Goal: Task Accomplishment & Management: Use online tool/utility

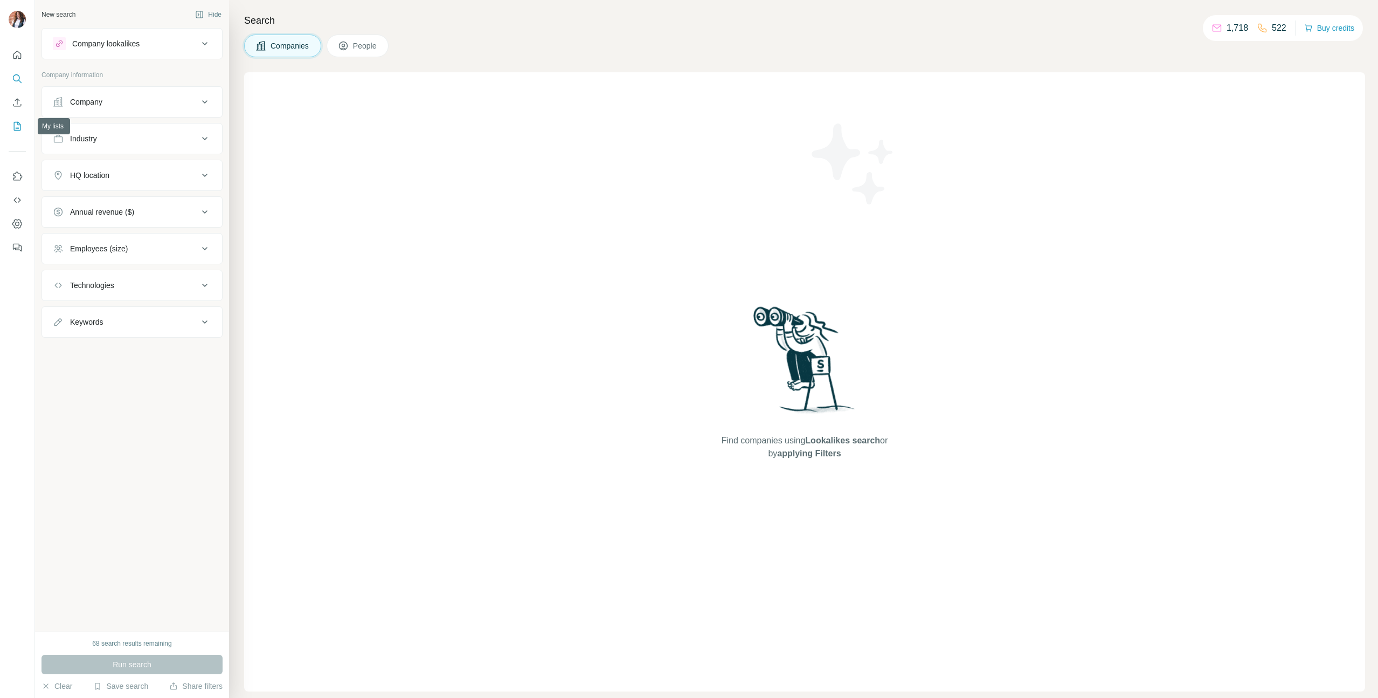
click at [17, 131] on icon "My lists" at bounding box center [17, 126] width 11 height 11
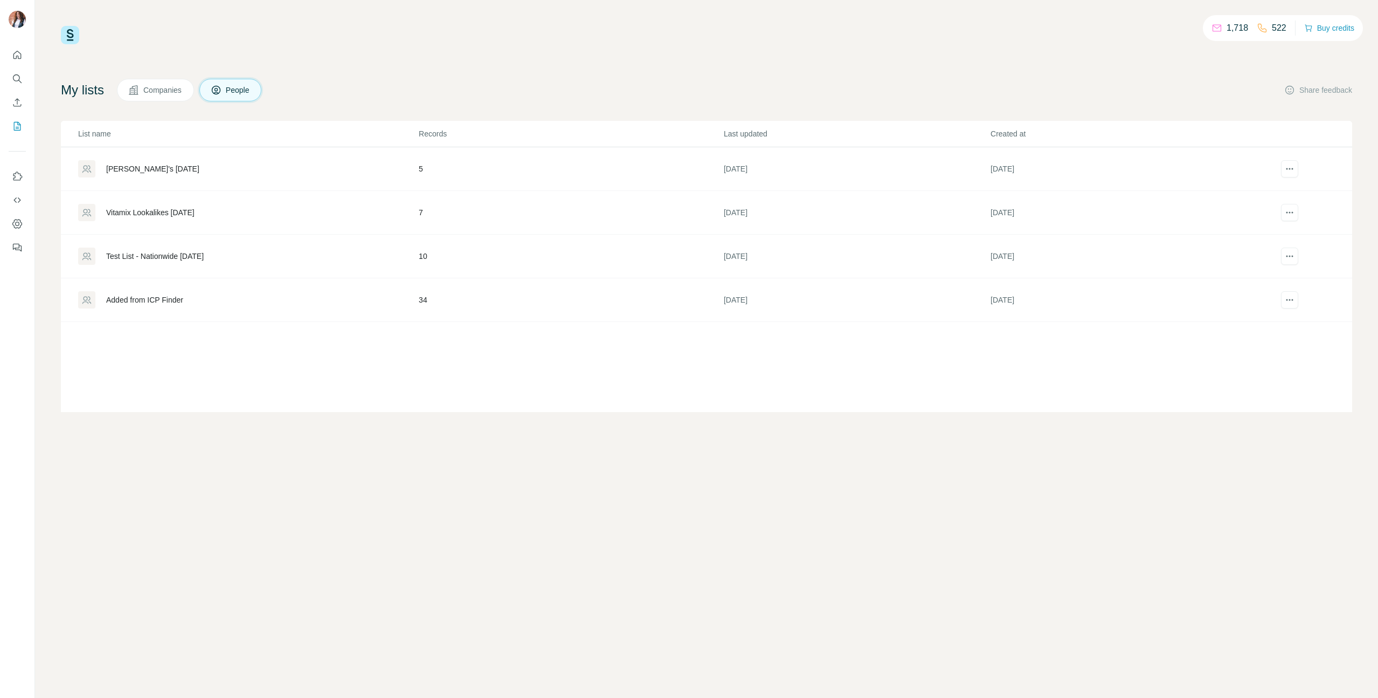
click at [168, 92] on span "Companies" at bounding box center [162, 90] width 39 height 11
click at [313, 173] on div "[US_STATE] Agency List" at bounding box center [248, 168] width 340 height 17
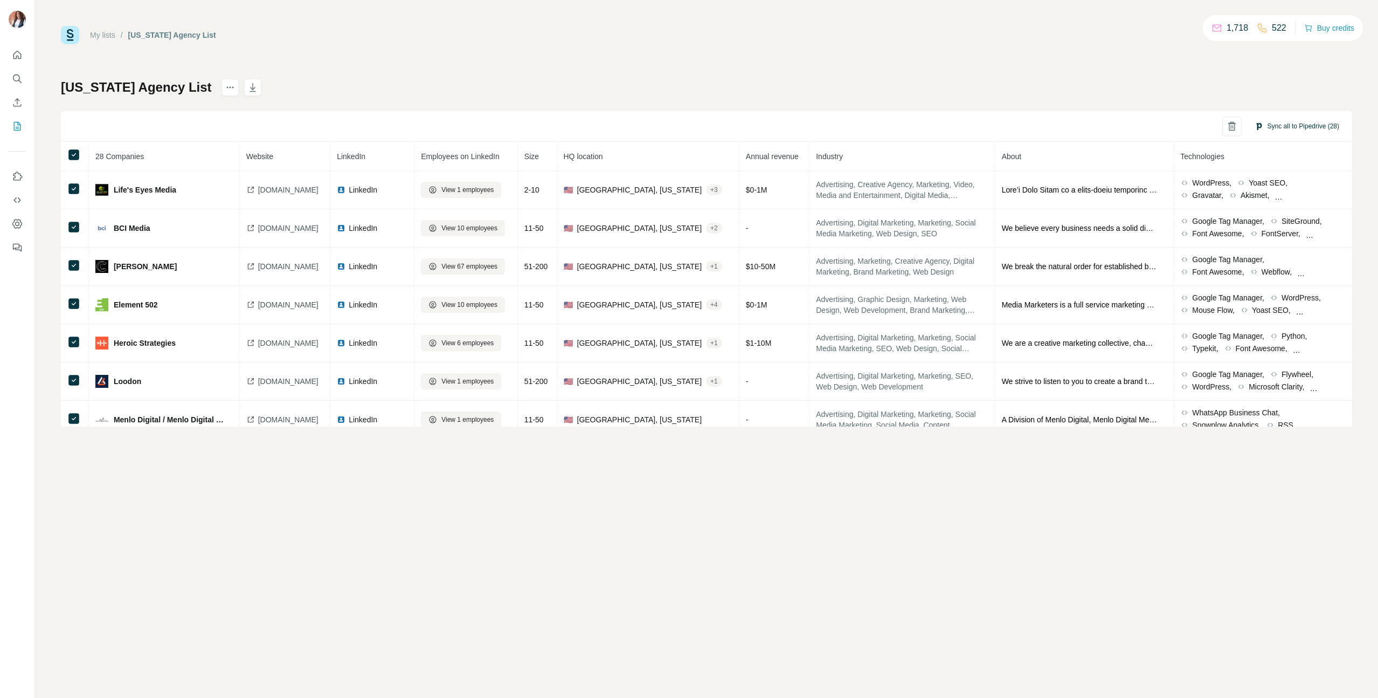
click at [1285, 124] on button "Sync all to Pipedrive (28)" at bounding box center [1297, 126] width 100 height 16
click at [1286, 222] on button "Sync all to Pipedrive" at bounding box center [1283, 221] width 120 height 22
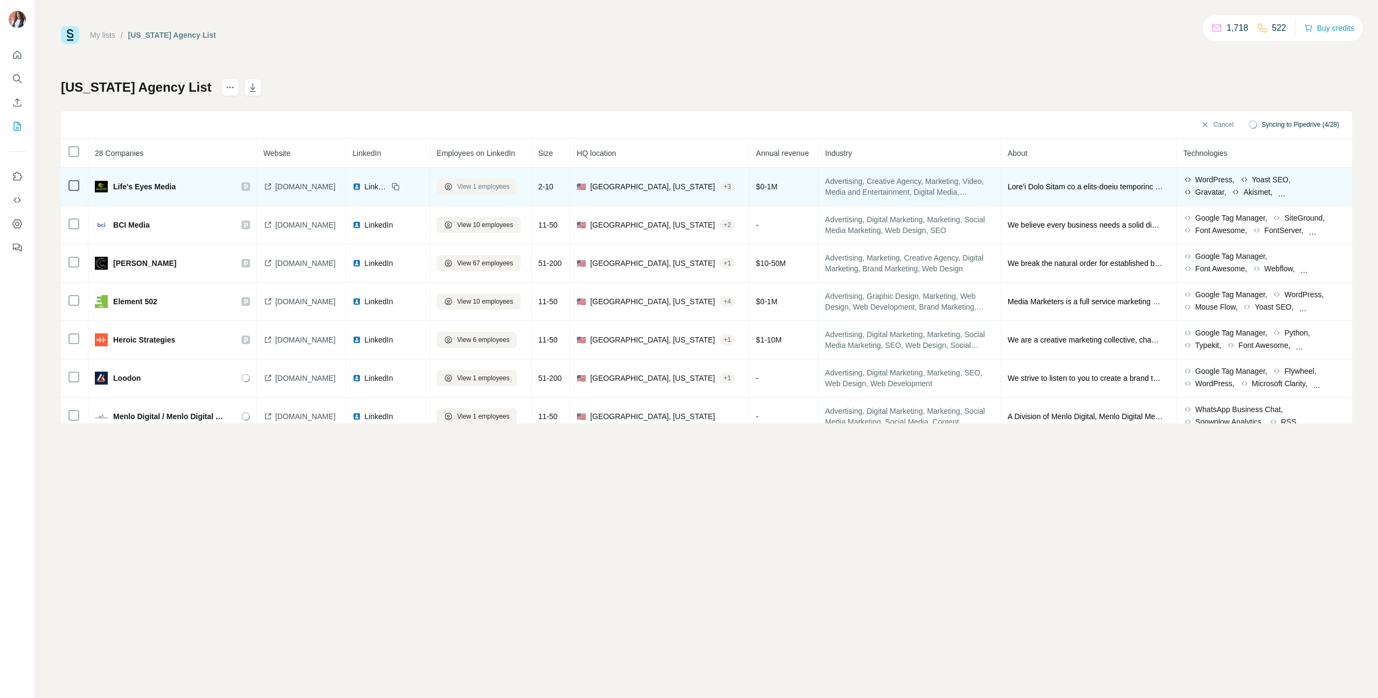
click at [509, 186] on span "View 1 employees" at bounding box center [483, 187] width 52 height 10
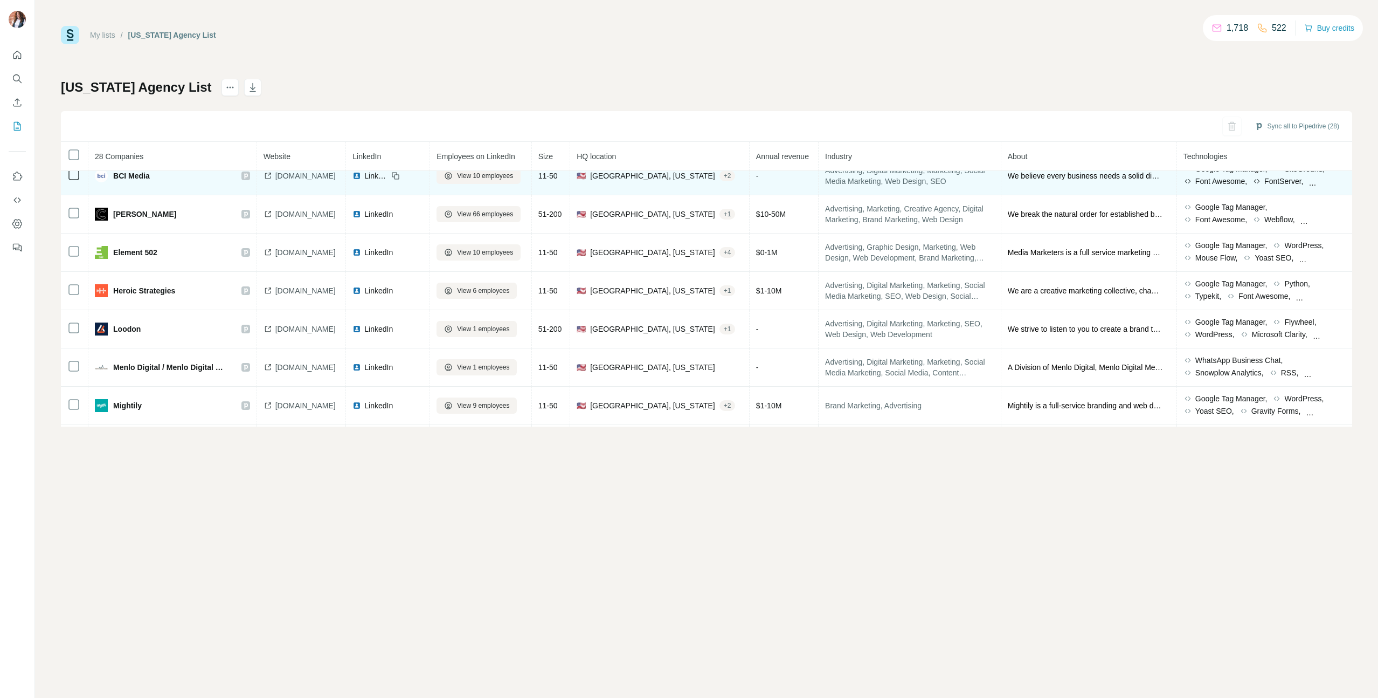
scroll to position [89, 0]
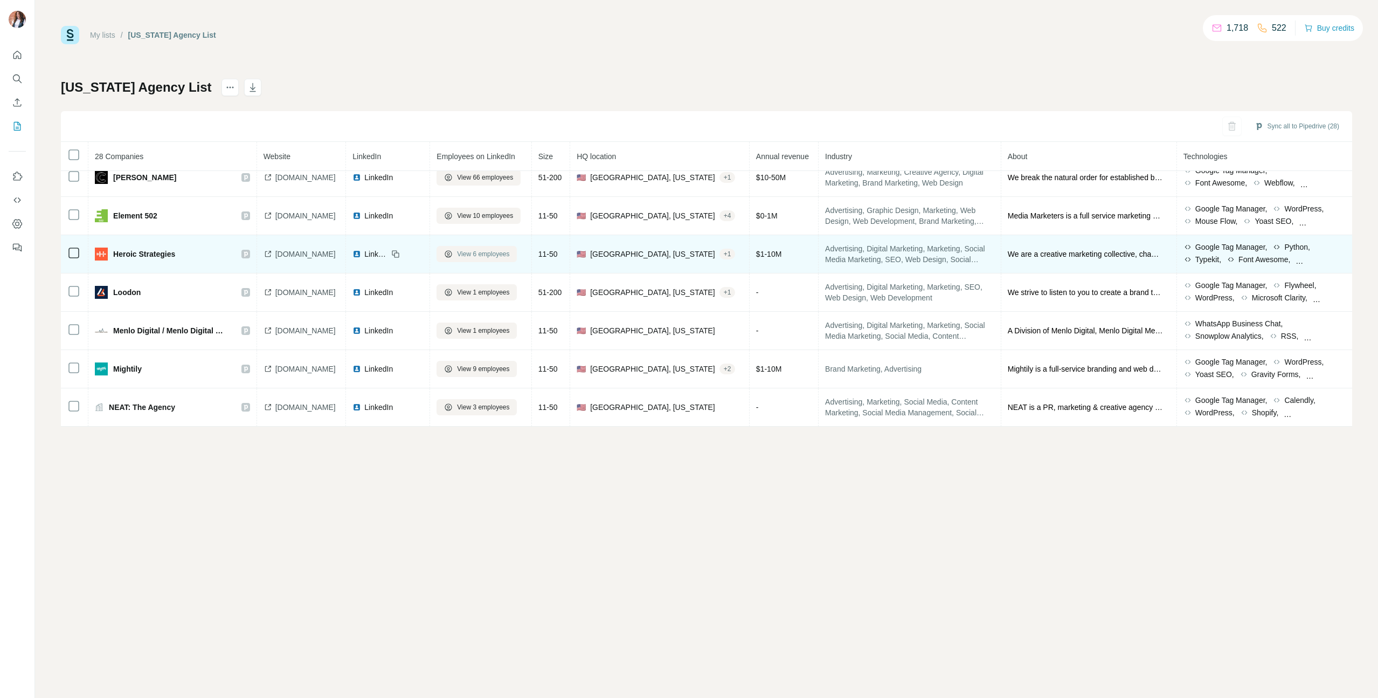
click at [509, 257] on span "View 6 employees" at bounding box center [483, 254] width 52 height 10
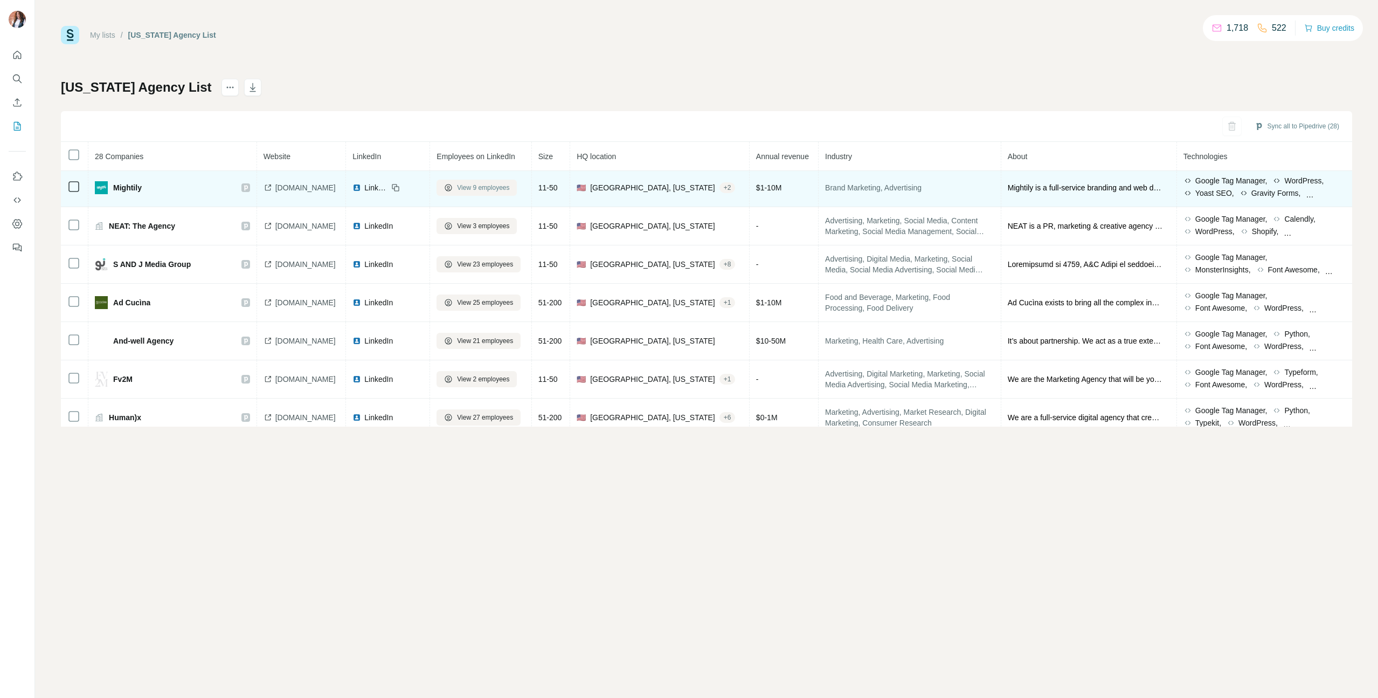
scroll to position [272, 0]
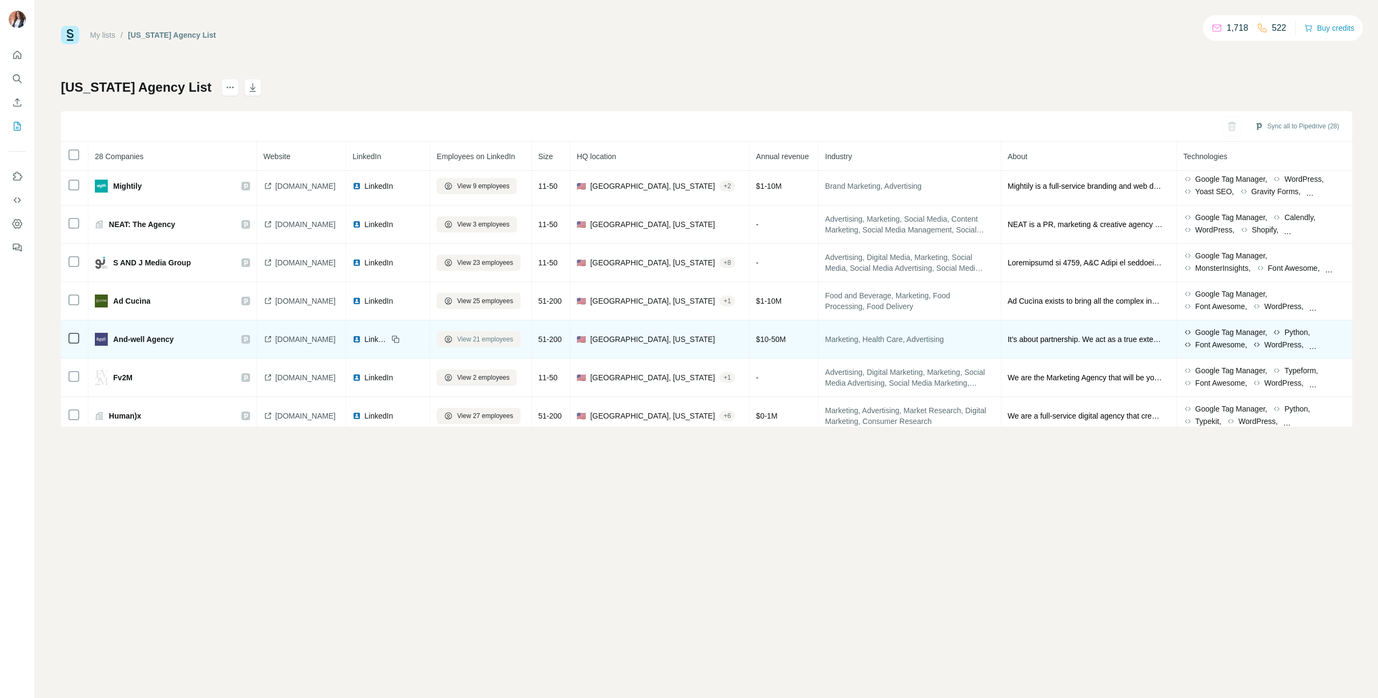
click at [485, 339] on span "View 21 employees" at bounding box center [485, 339] width 56 height 10
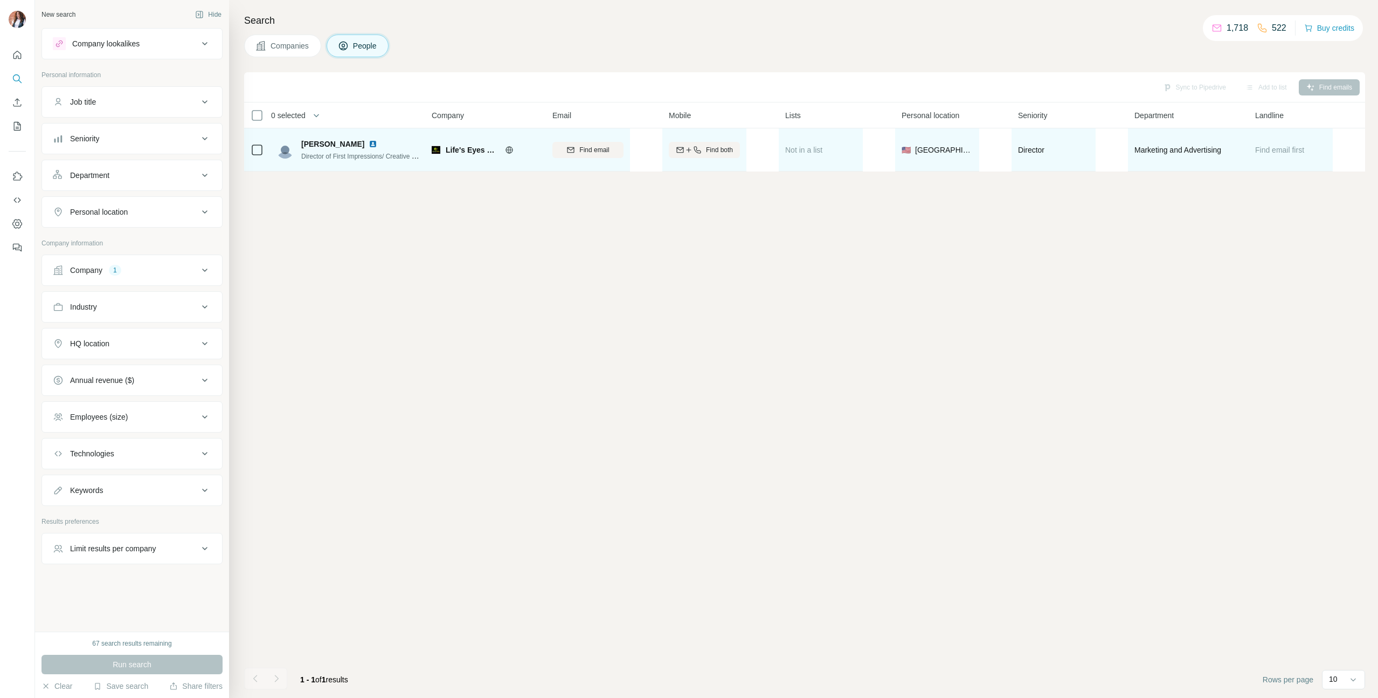
click at [385, 154] on span "Director of First Impressions/ Creative Writer" at bounding box center [365, 155] width 128 height 9
click at [369, 144] on img at bounding box center [373, 144] width 9 height 9
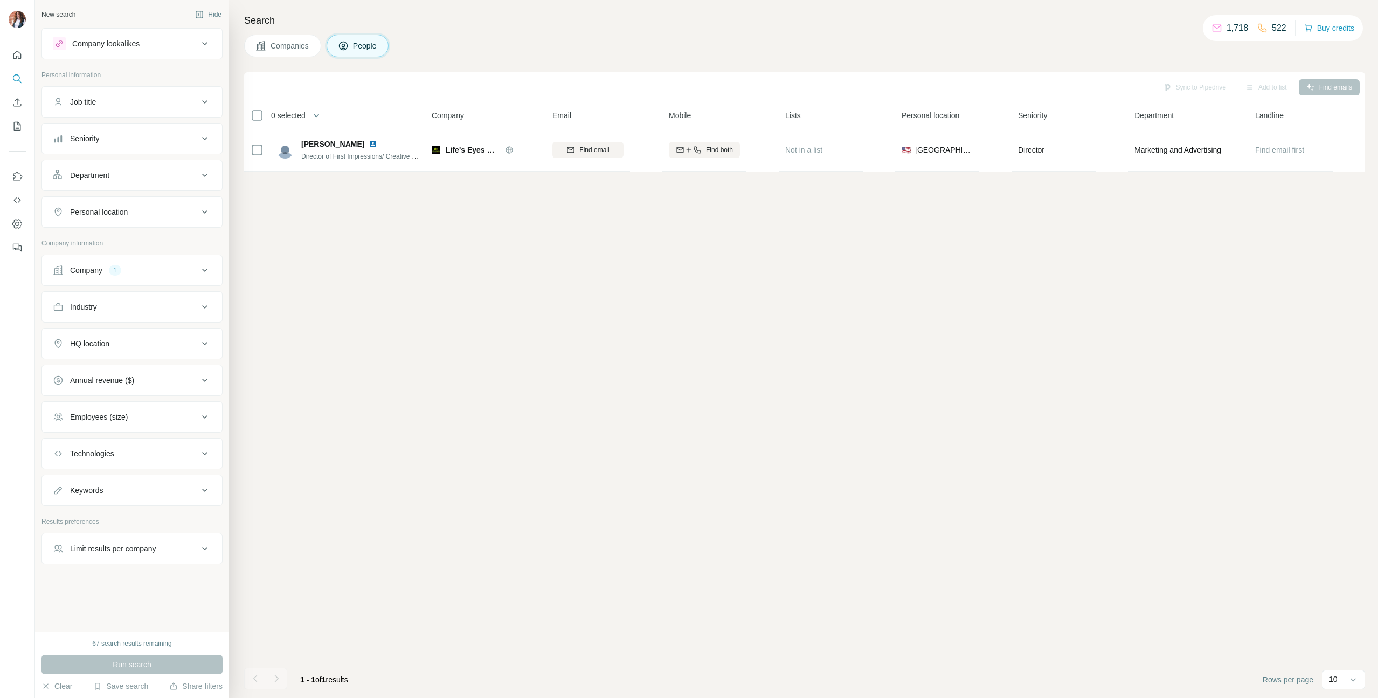
click at [307, 46] on span "Companies" at bounding box center [290, 45] width 39 height 11
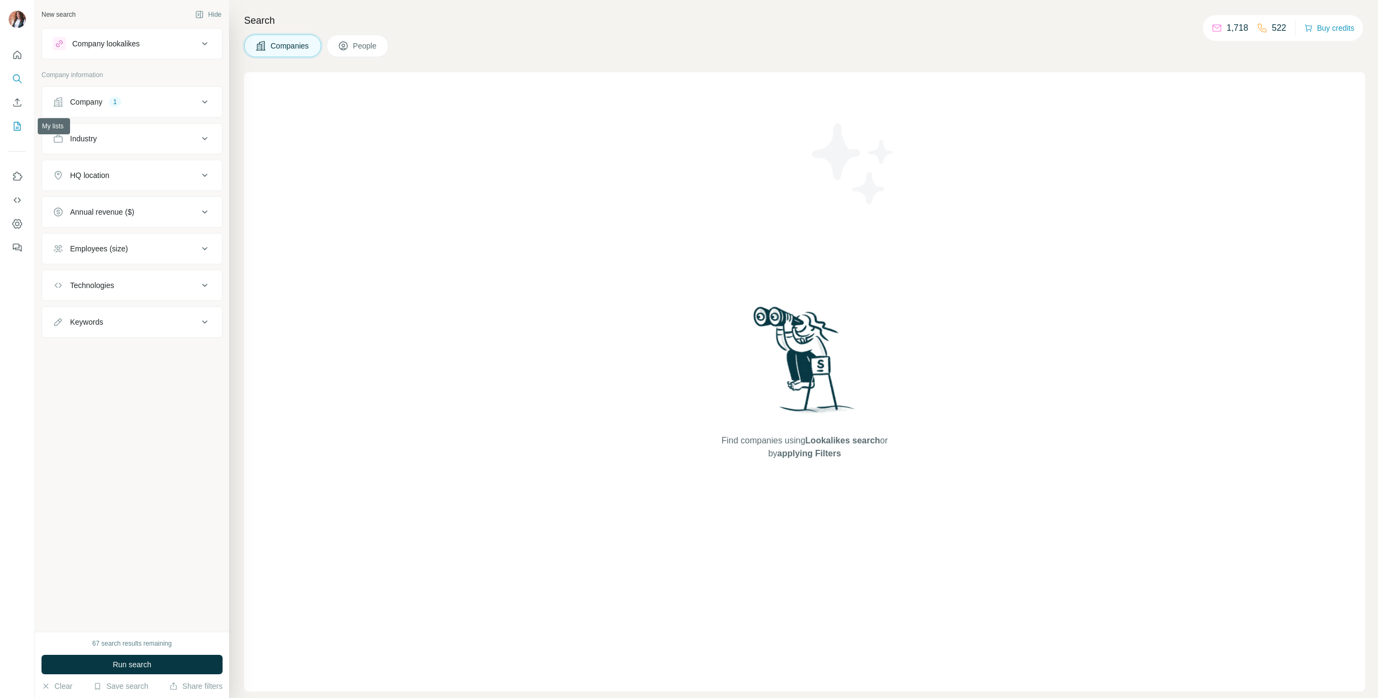
click at [12, 129] on icon "My lists" at bounding box center [17, 126] width 11 height 11
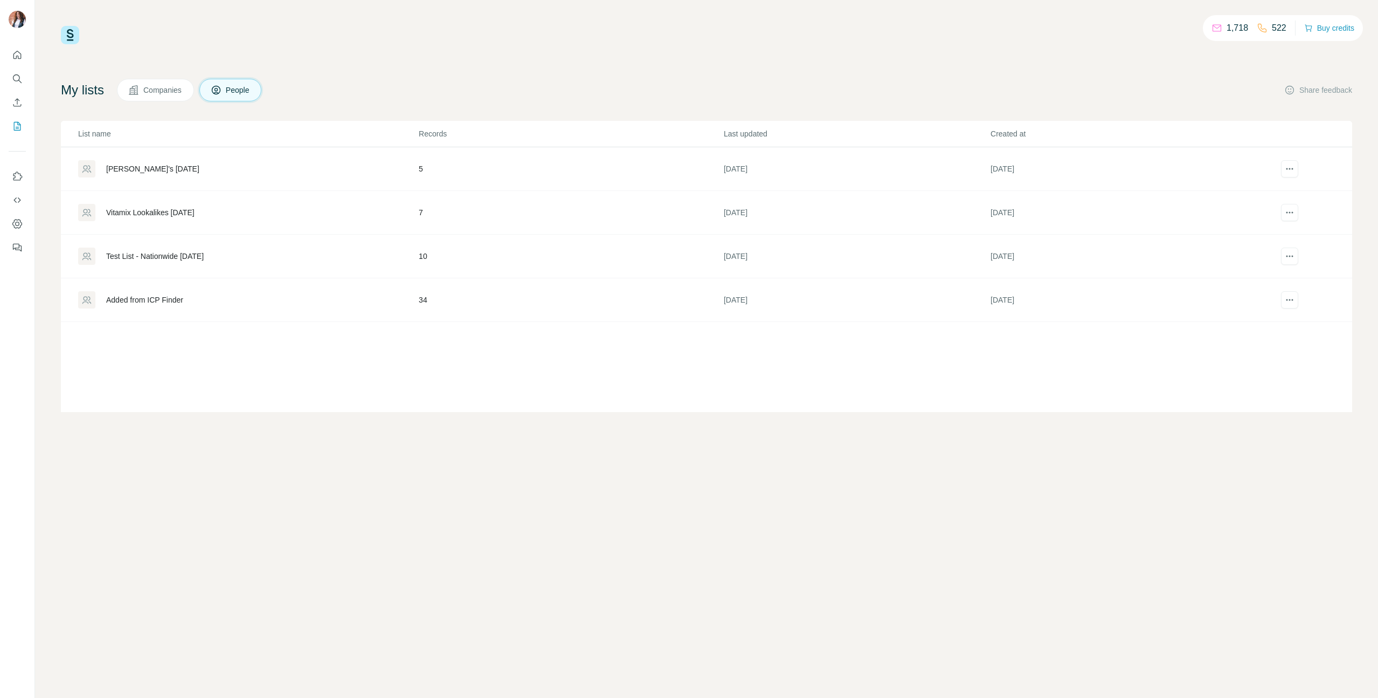
click at [168, 92] on span "Companies" at bounding box center [162, 90] width 39 height 11
click at [178, 171] on div "[US_STATE] Agency List" at bounding box center [147, 168] width 83 height 11
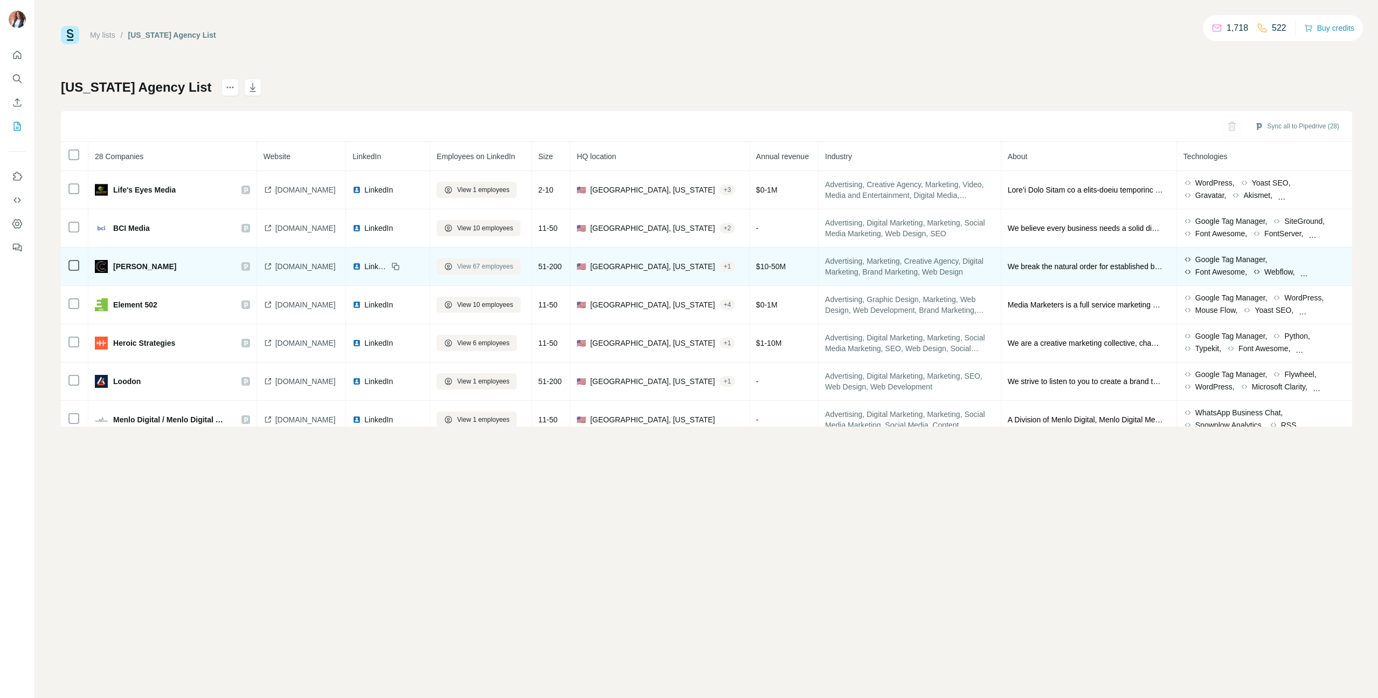
click at [512, 267] on span "View 67 employees" at bounding box center [485, 266] width 56 height 10
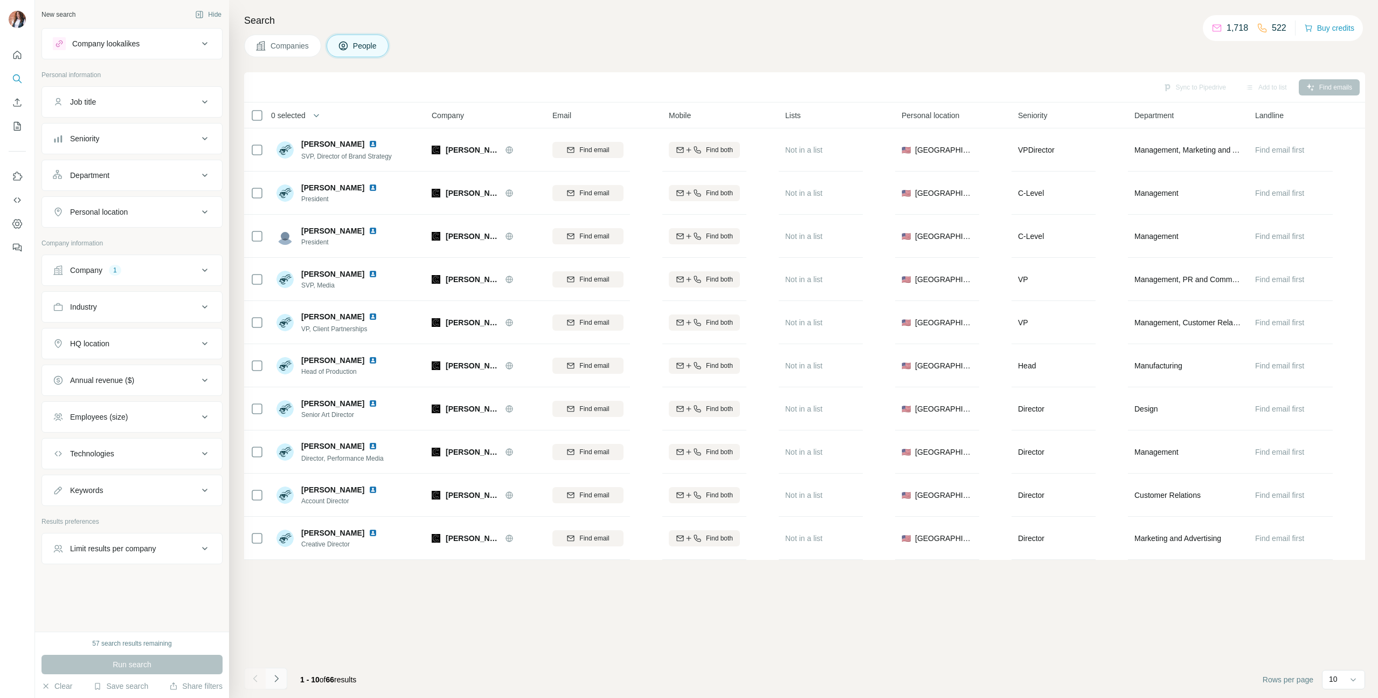
click at [277, 679] on icon "Navigate to next page" at bounding box center [276, 678] width 11 height 11
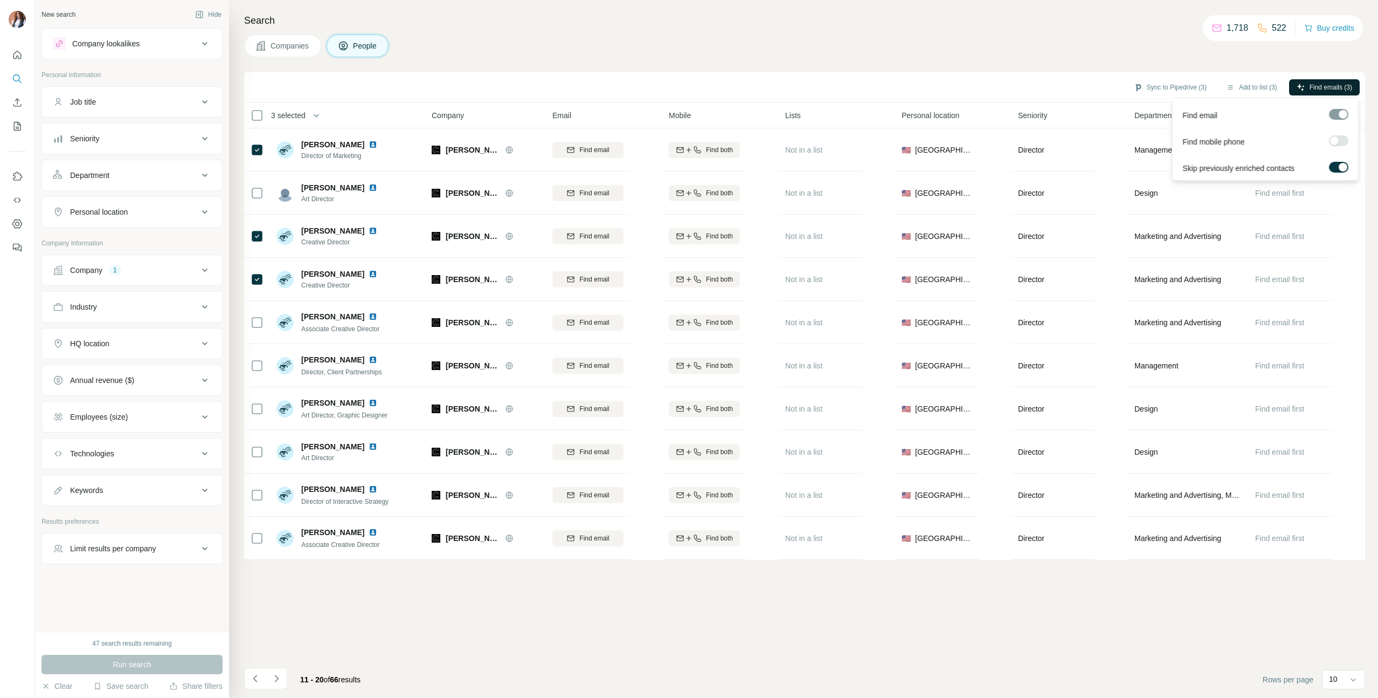
click at [1306, 84] on button "Find emails (3)" at bounding box center [1325, 87] width 71 height 16
click at [1166, 81] on button "Sync to Pipedrive (3)" at bounding box center [1171, 87] width 88 height 16
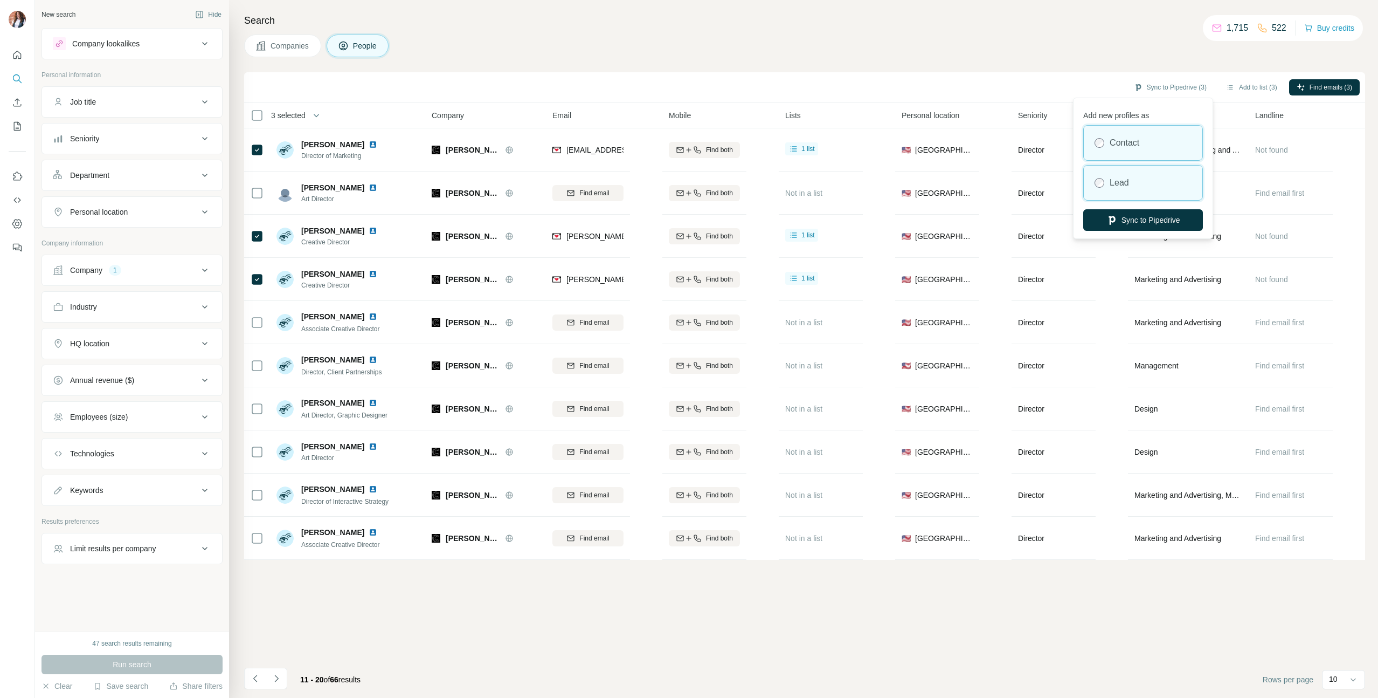
click at [1144, 184] on div "Lead" at bounding box center [1143, 183] width 119 height 35
click at [1136, 219] on button "Sync to Pipedrive" at bounding box center [1144, 220] width 120 height 22
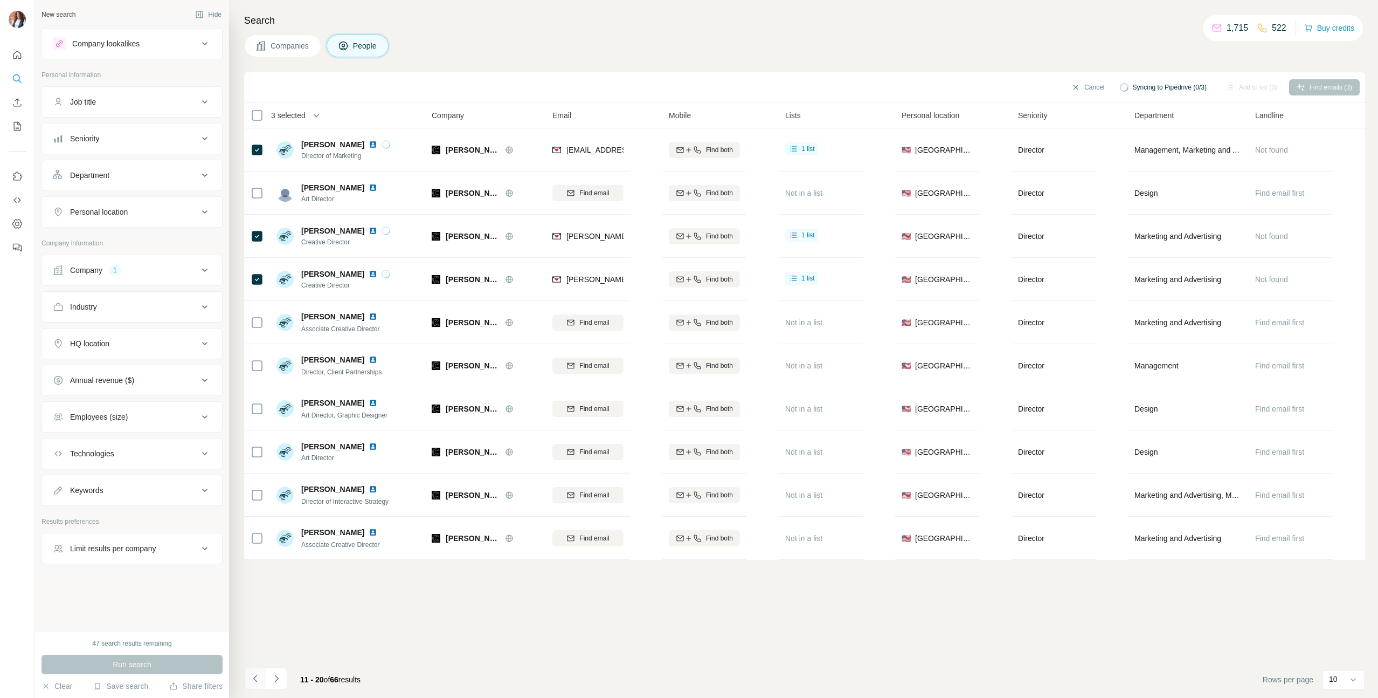
click at [250, 674] on icon "Navigate to previous page" at bounding box center [255, 678] width 11 height 11
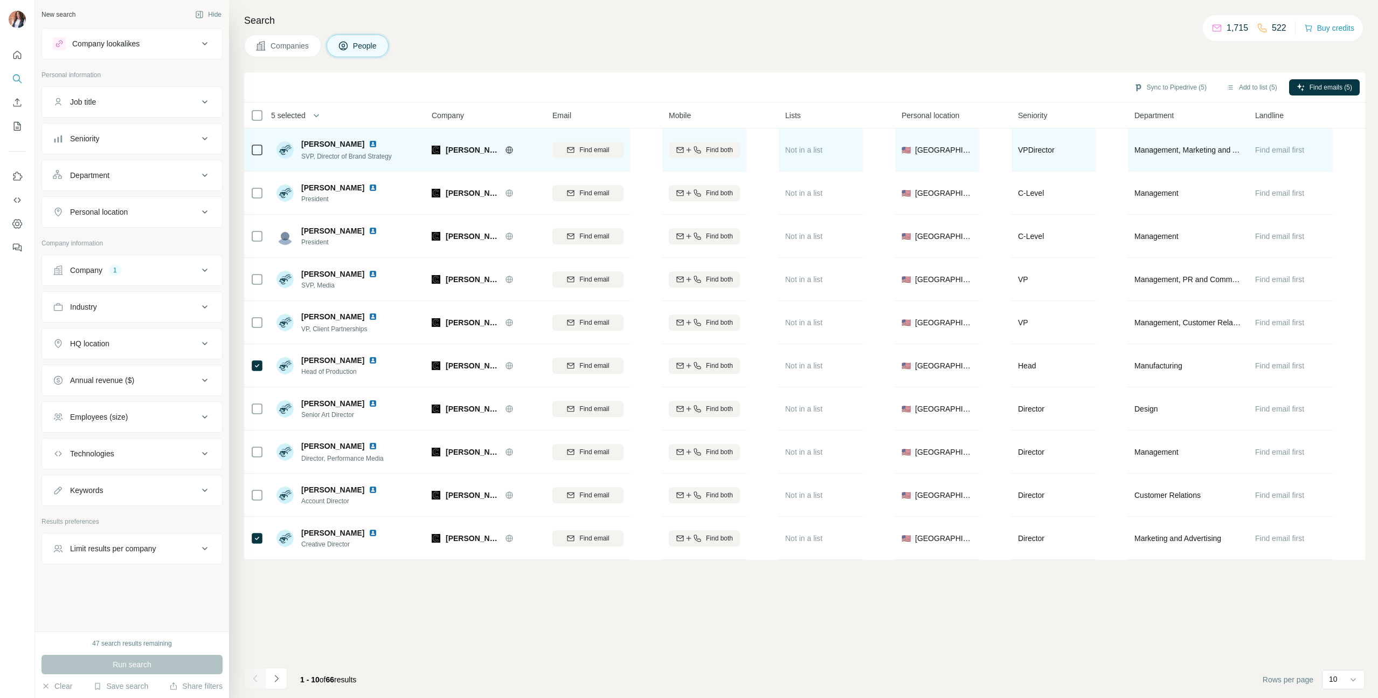
click at [263, 151] on icon at bounding box center [257, 149] width 13 height 13
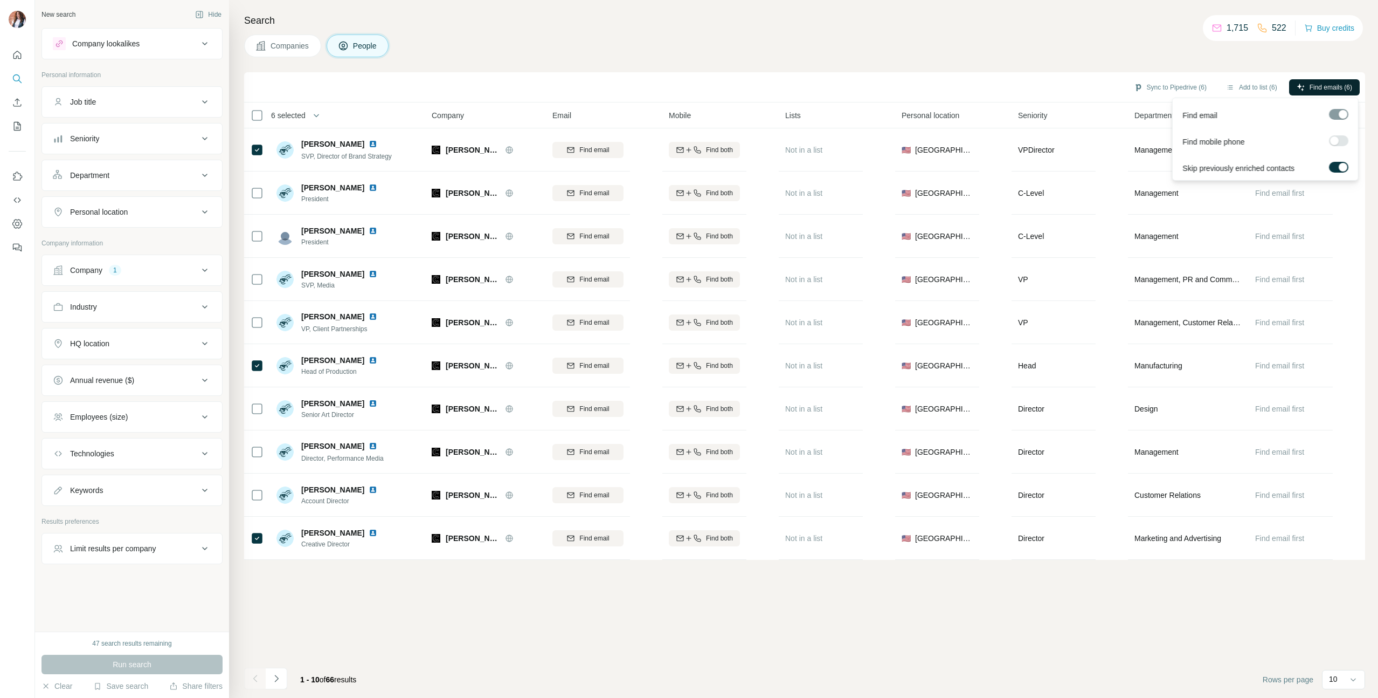
click at [1319, 84] on span "Find emails (6)" at bounding box center [1331, 87] width 43 height 10
click at [1196, 89] on button "Sync to Pipedrive (6)" at bounding box center [1171, 87] width 88 height 16
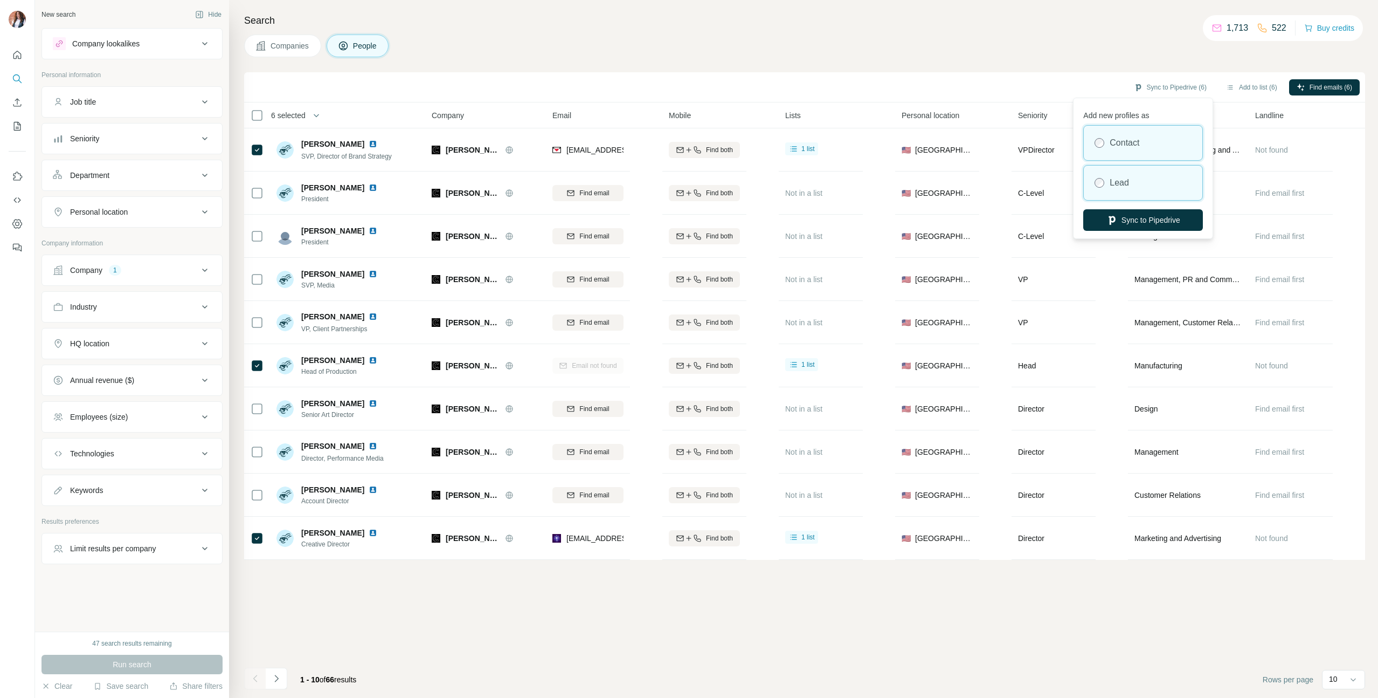
click at [1171, 183] on div "Lead" at bounding box center [1143, 183] width 119 height 35
click at [1171, 220] on button "Sync to Pipedrive" at bounding box center [1144, 220] width 120 height 22
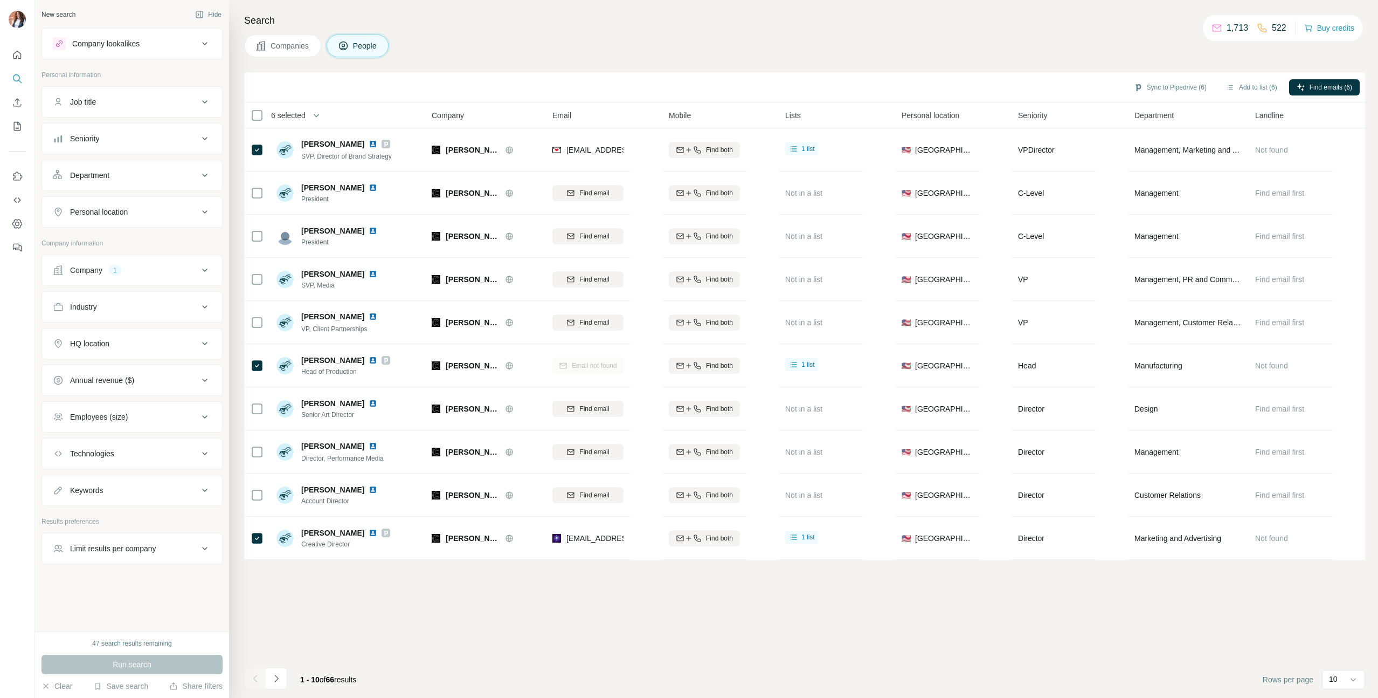
click at [293, 45] on span "Companies" at bounding box center [290, 45] width 39 height 11
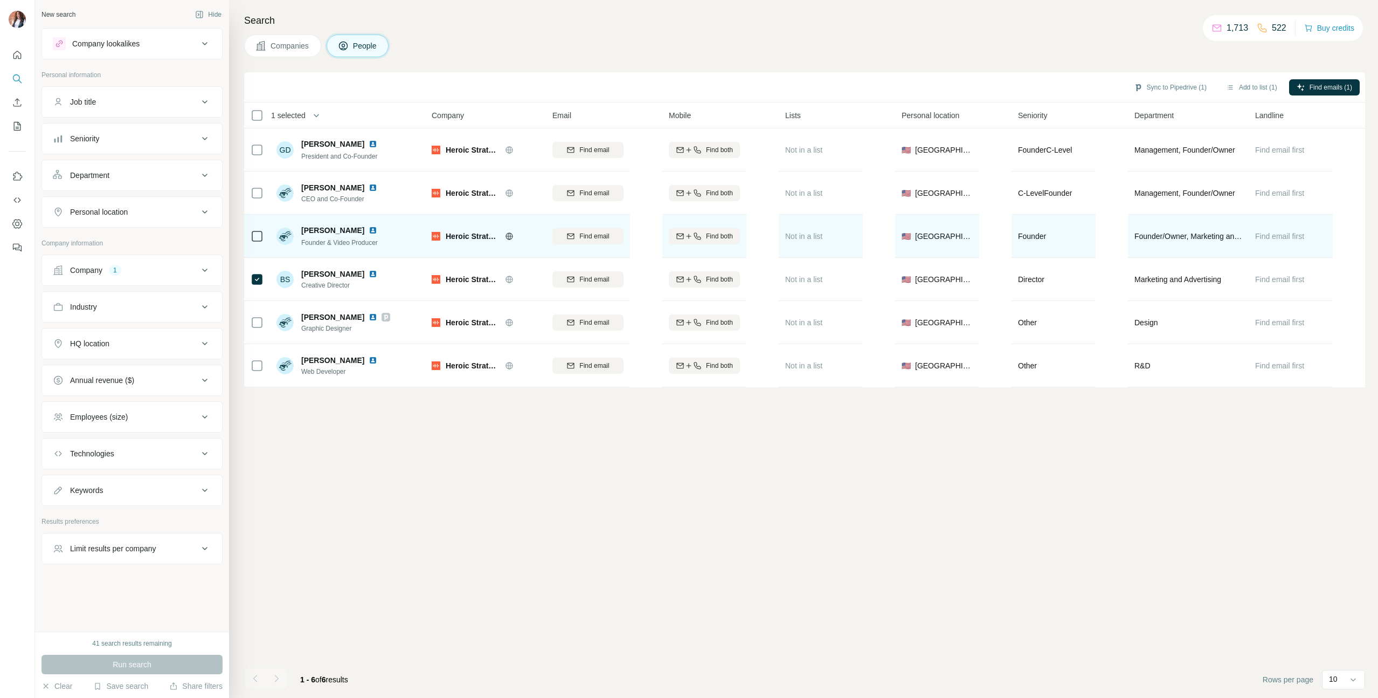
click at [264, 239] on td at bounding box center [257, 236] width 26 height 43
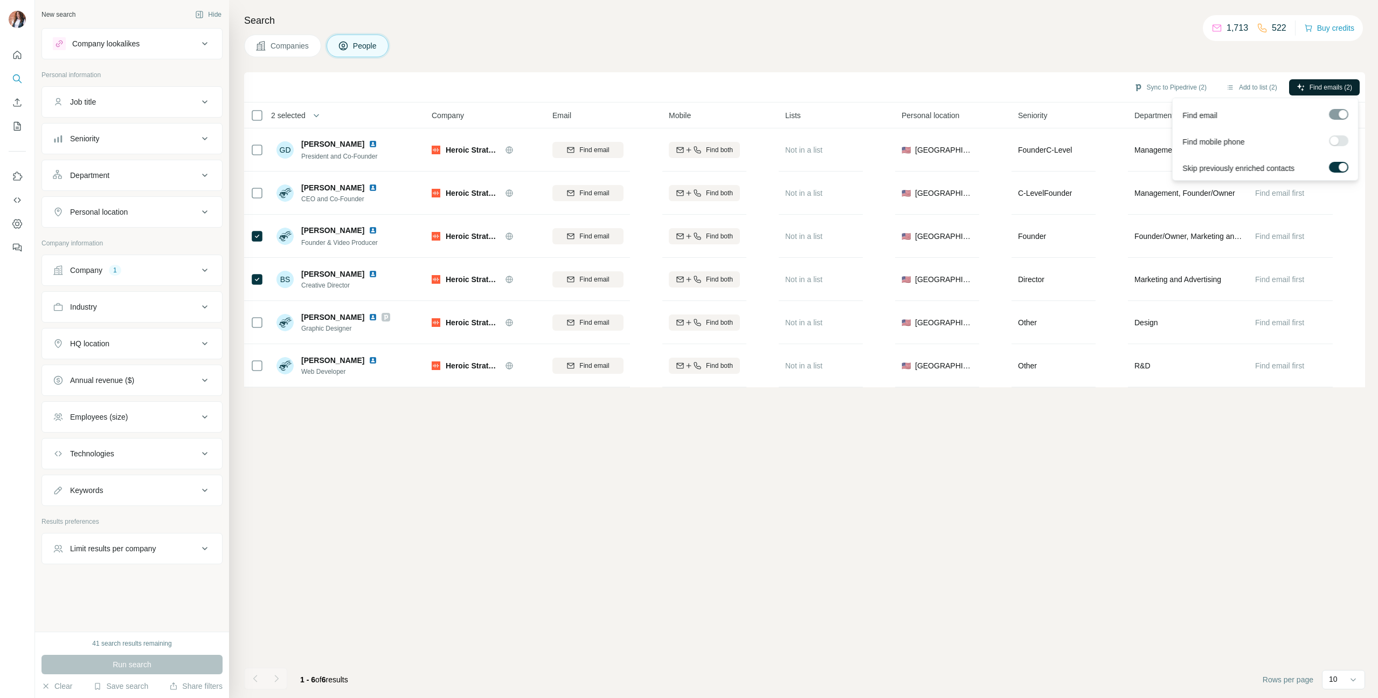
click at [1336, 85] on span "Find emails (2)" at bounding box center [1331, 87] width 43 height 10
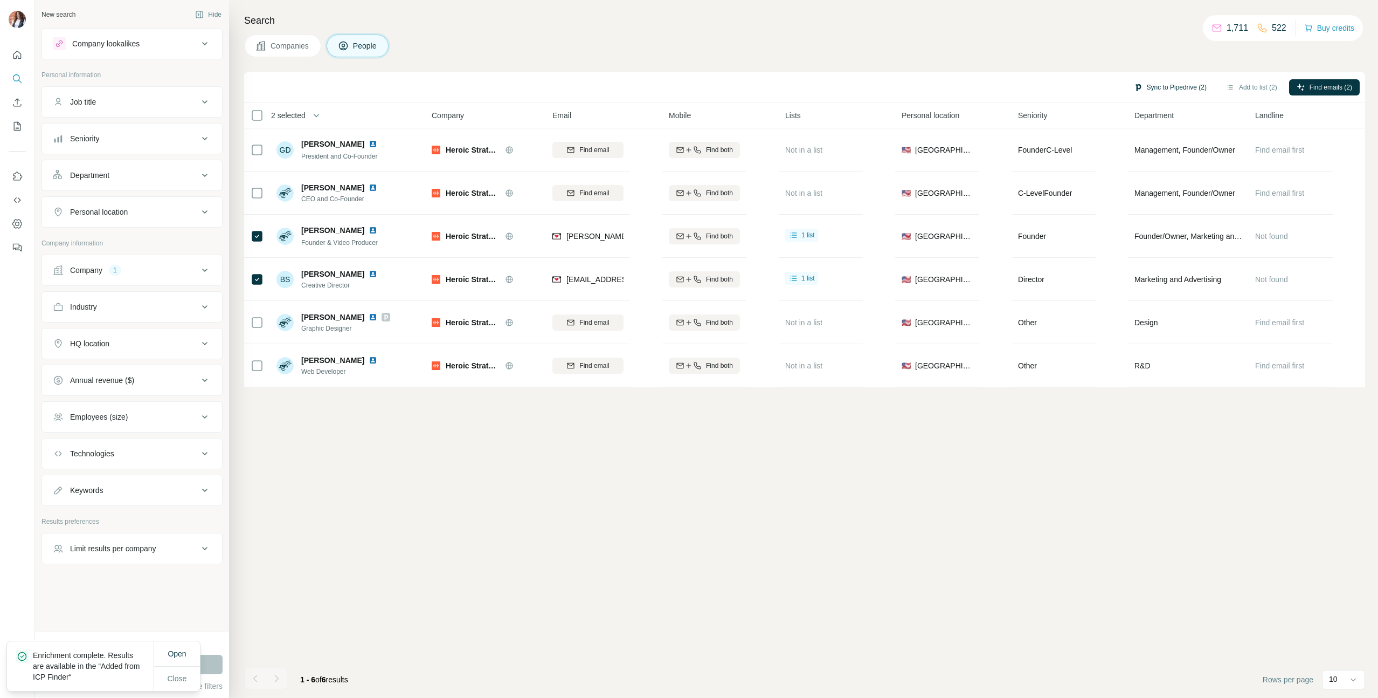
click at [1153, 84] on button "Sync to Pipedrive (2)" at bounding box center [1171, 87] width 88 height 16
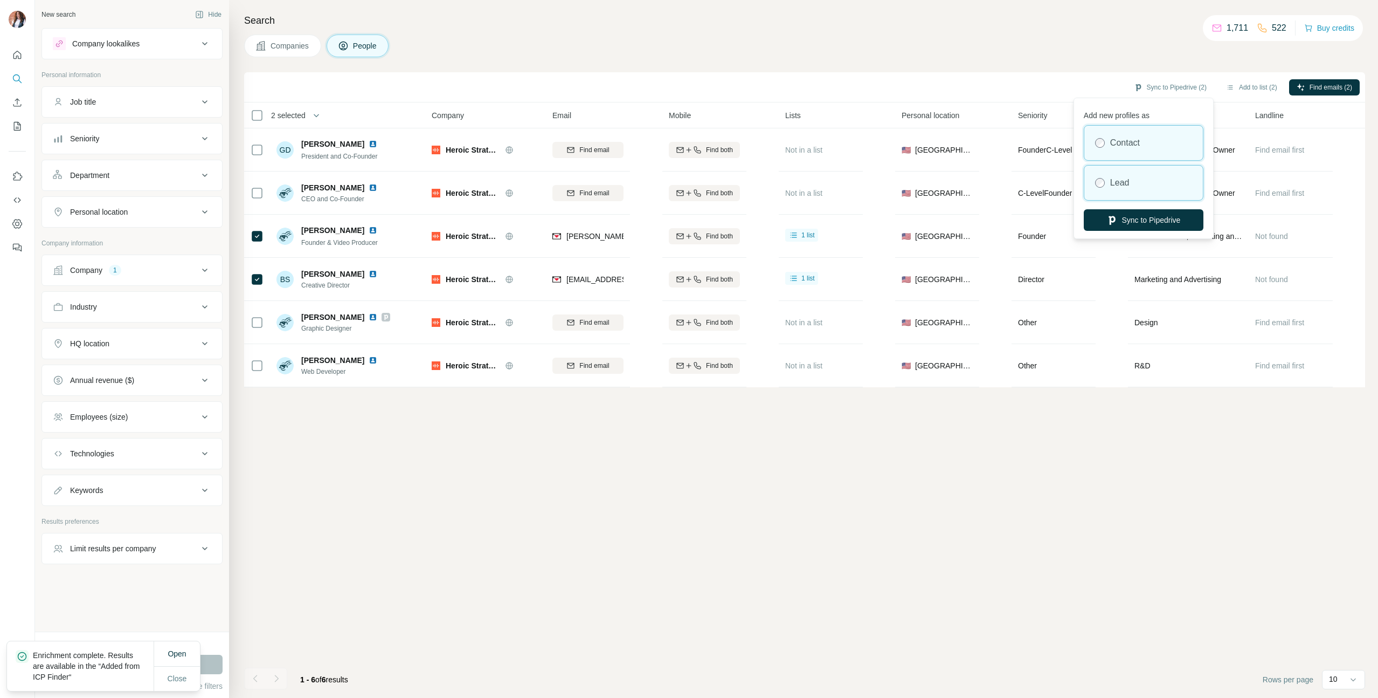
click at [1136, 173] on div "Lead" at bounding box center [1144, 183] width 119 height 35
click at [1138, 219] on button "Sync to Pipedrive" at bounding box center [1144, 220] width 120 height 22
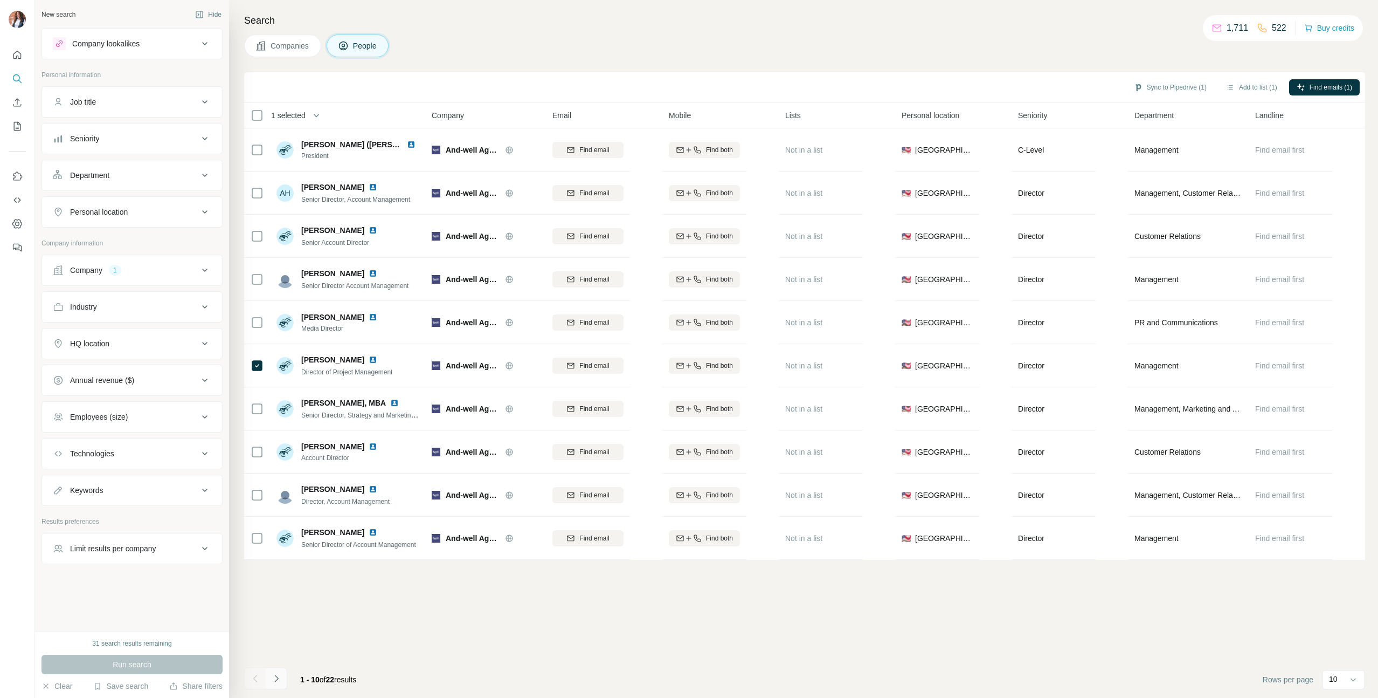
click at [279, 674] on icon "Navigate to next page" at bounding box center [276, 678] width 11 height 11
click at [253, 678] on icon "Navigate to previous page" at bounding box center [255, 678] width 11 height 11
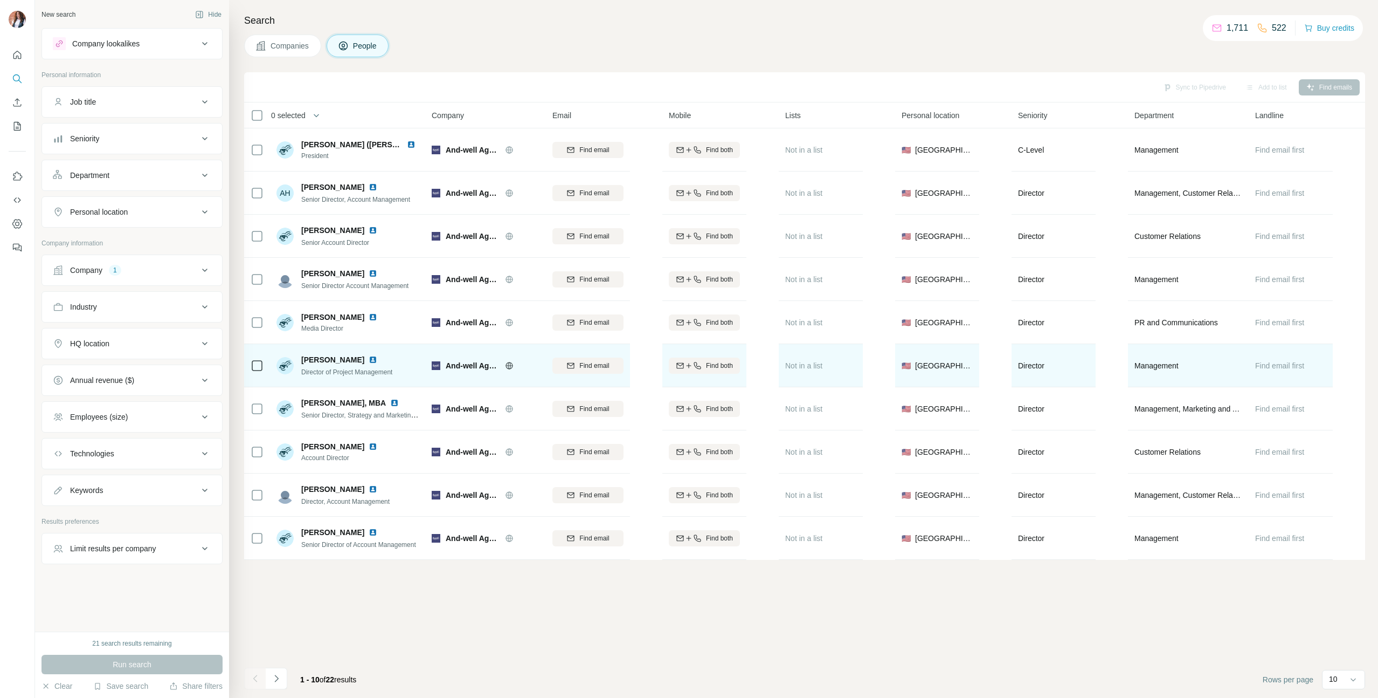
click at [487, 369] on span "And-well Agency" at bounding box center [473, 365] width 54 height 11
click at [510, 366] on icon at bounding box center [509, 365] width 9 height 9
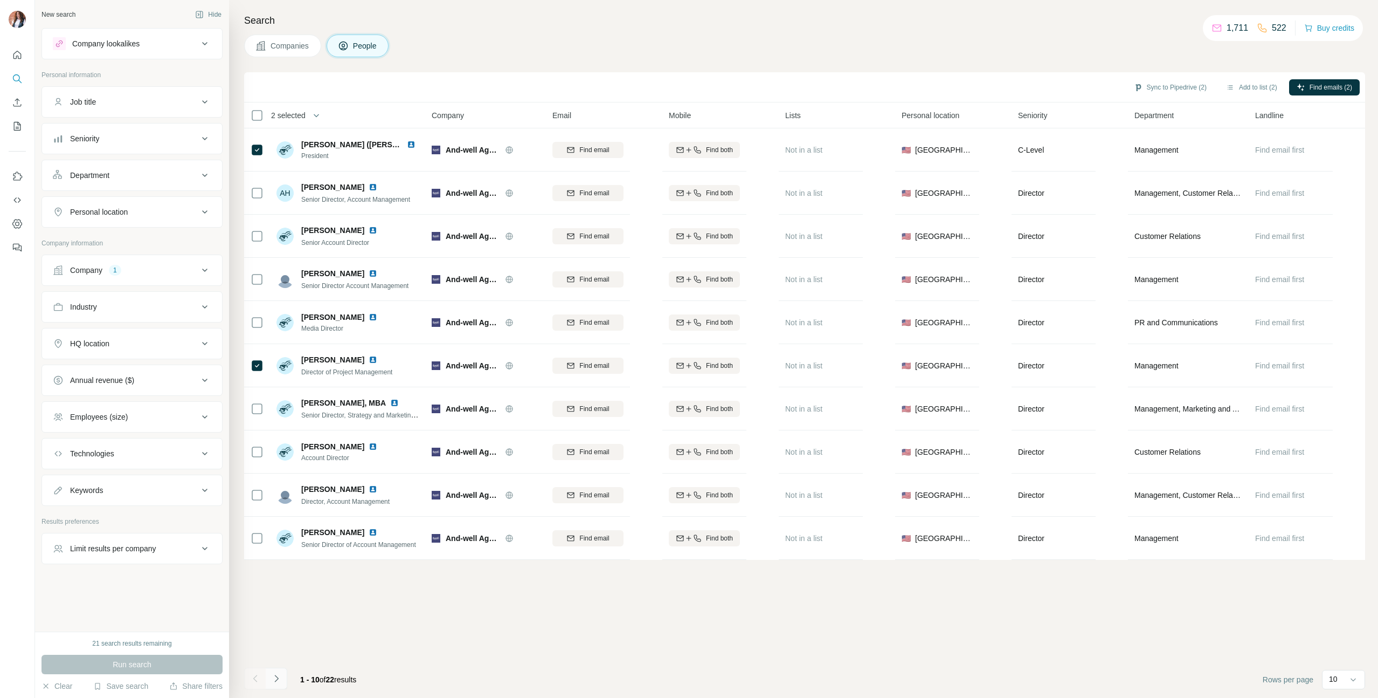
click at [277, 680] on icon "Navigate to next page" at bounding box center [276, 678] width 11 height 11
click at [279, 667] on button "Navigate to next page" at bounding box center [277, 678] width 22 height 22
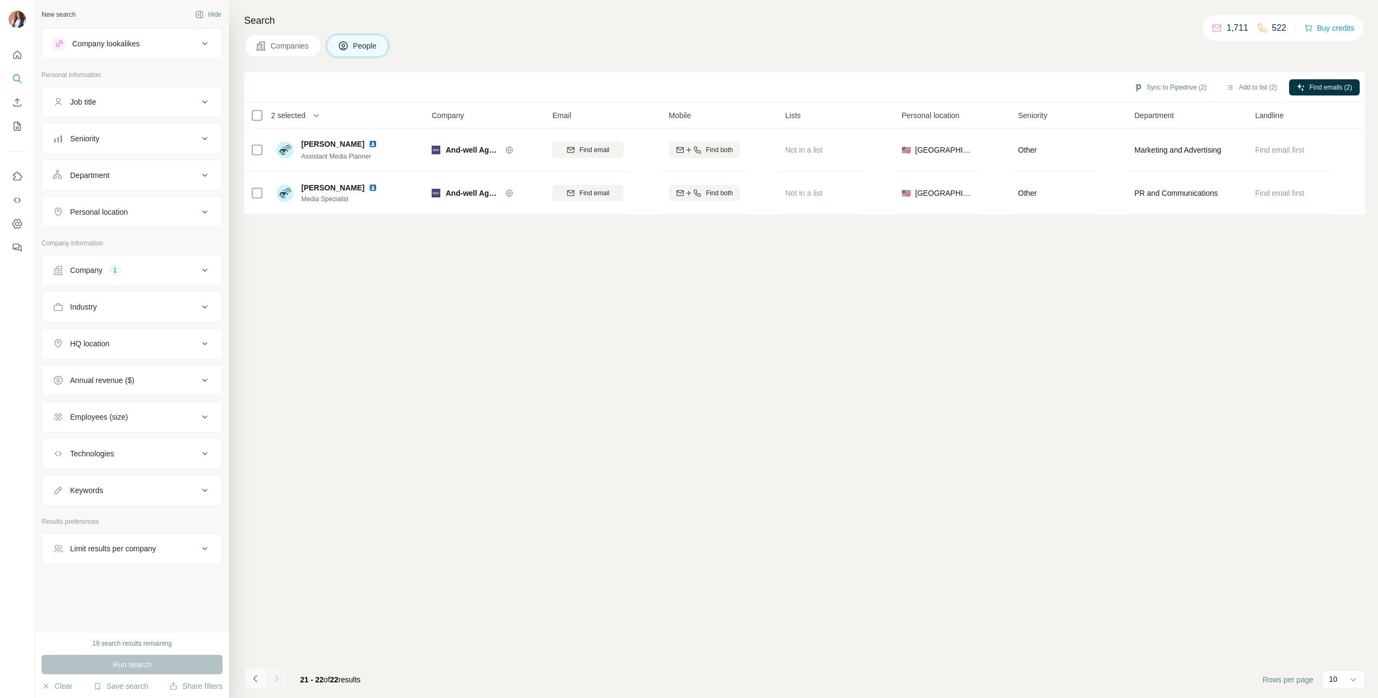
click at [254, 675] on icon "Navigate to previous page" at bounding box center [255, 678] width 11 height 11
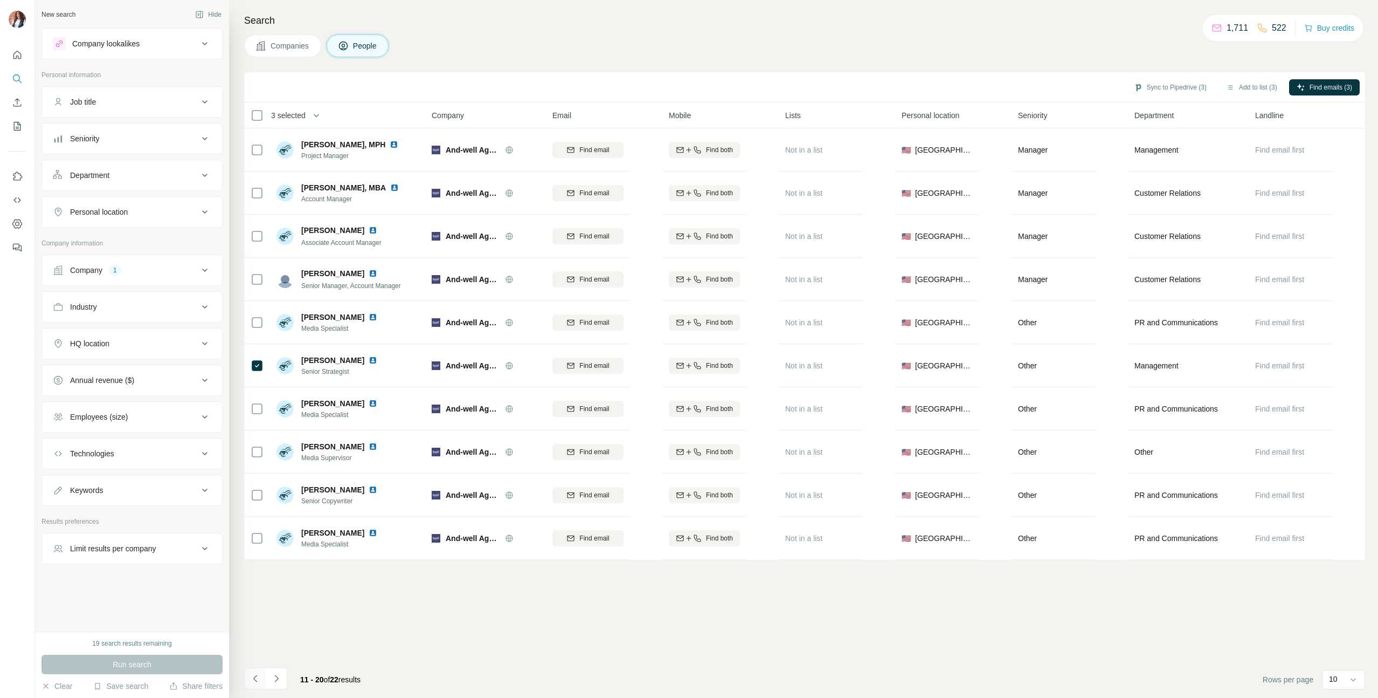
click at [261, 676] on button "Navigate to previous page" at bounding box center [255, 678] width 22 height 22
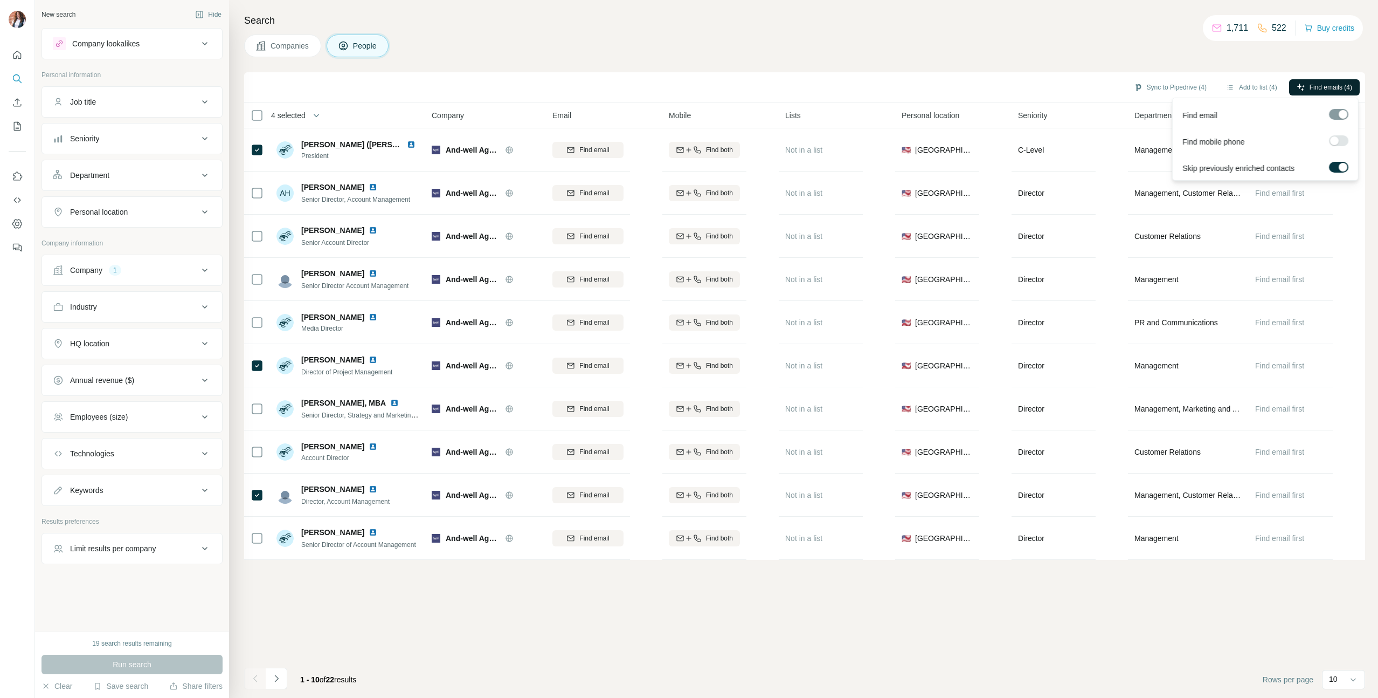
click at [1308, 81] on button "Find emails (4)" at bounding box center [1325, 87] width 71 height 16
click at [1161, 81] on button "Sync to Pipedrive (4)" at bounding box center [1171, 87] width 88 height 16
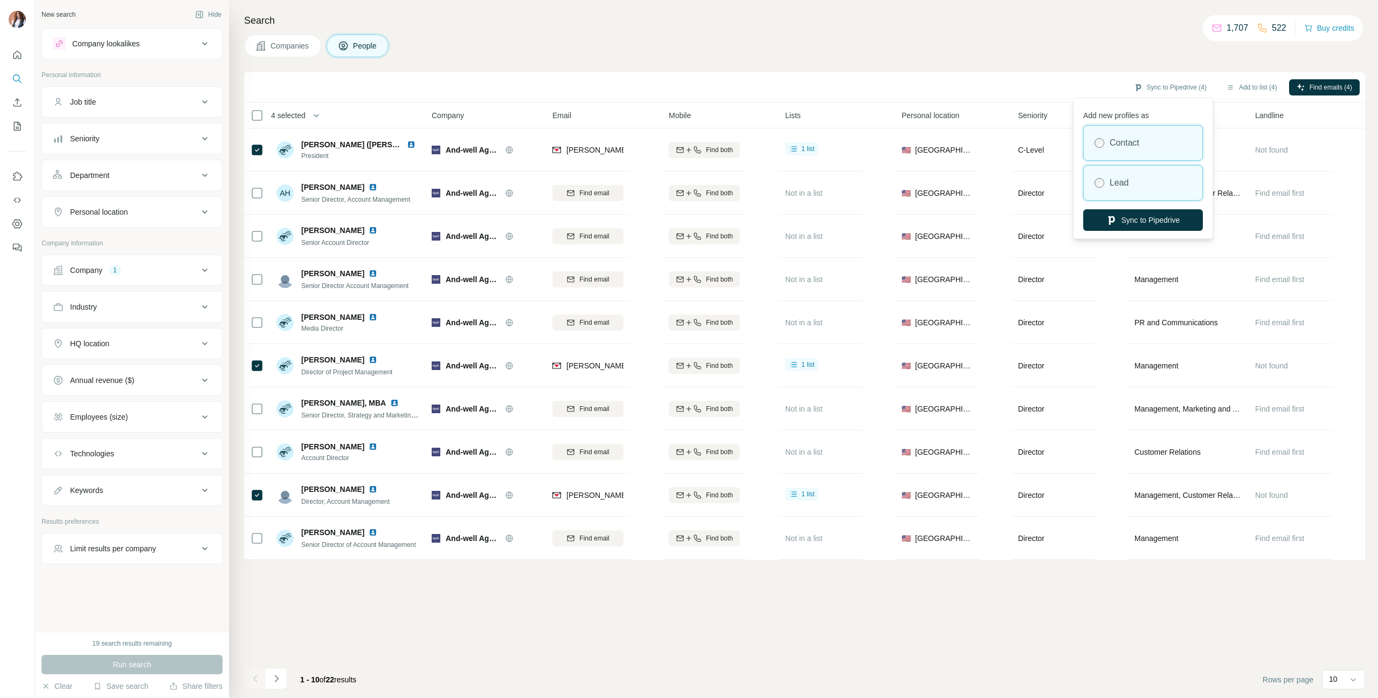
click at [1129, 182] on label "Lead" at bounding box center [1119, 182] width 19 height 13
click at [1148, 219] on button "Sync to Pipedrive" at bounding box center [1144, 220] width 120 height 22
